Goal: Information Seeking & Learning: Learn about a topic

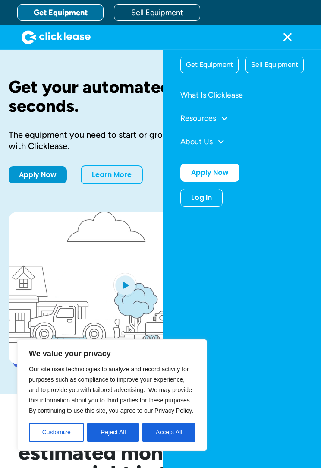
click at [224, 121] on div at bounding box center [225, 118] width 8 height 8
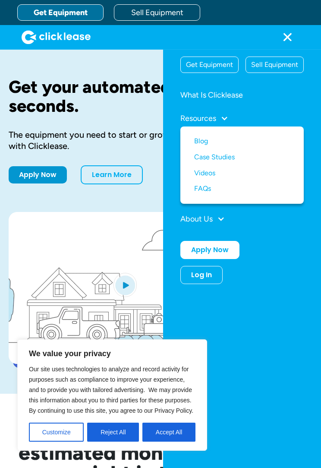
click at [215, 222] on div "About Us" at bounding box center [243, 219] width 124 height 16
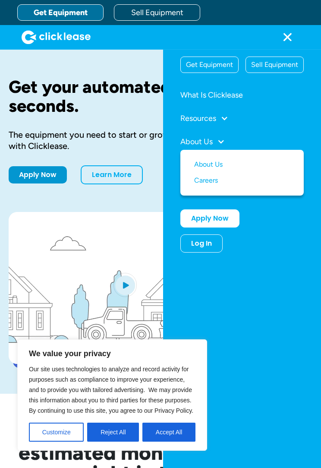
click at [212, 185] on link "Careers" at bounding box center [242, 181] width 96 height 16
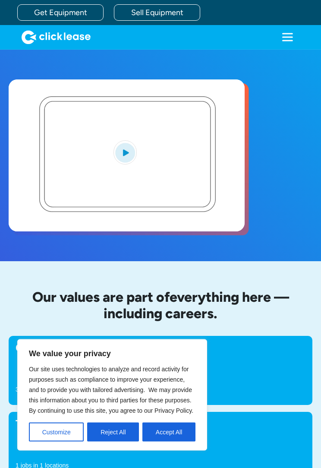
scroll to position [125, 0]
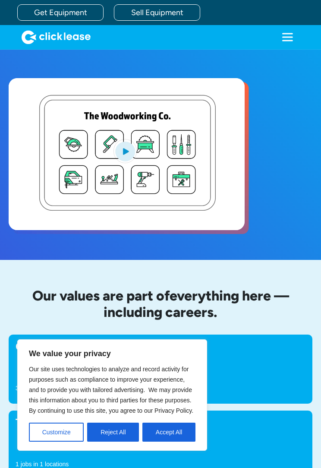
click at [116, 431] on button "Reject All" at bounding box center [113, 432] width 52 height 19
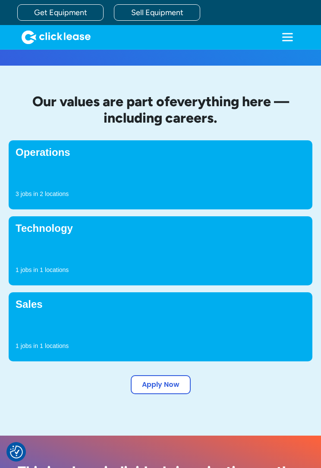
scroll to position [322, 0]
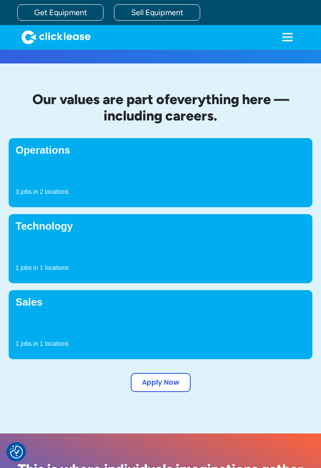
click at [35, 159] on div "Operations 3 jobs in 2 locations" at bounding box center [161, 172] width 304 height 69
click at [45, 197] on div "3 jobs in 2 locations" at bounding box center [161, 193] width 290 height 13
click at [39, 148] on h4 "Operations" at bounding box center [161, 150] width 290 height 10
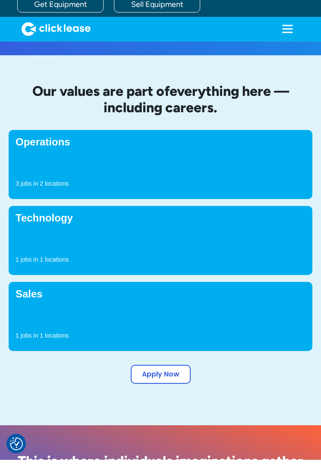
click at [39, 145] on h4 "Operations" at bounding box center [161, 150] width 290 height 10
click at [34, 187] on p "jobs in" at bounding box center [29, 191] width 17 height 9
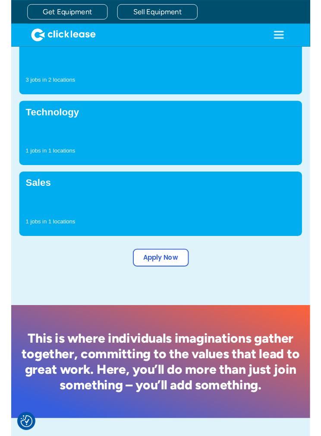
scroll to position [427, 0]
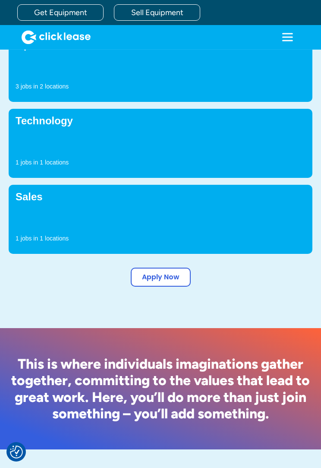
click at [166, 278] on link "Apply Now" at bounding box center [161, 277] width 60 height 19
